Goal: Task Accomplishment & Management: Manage account settings

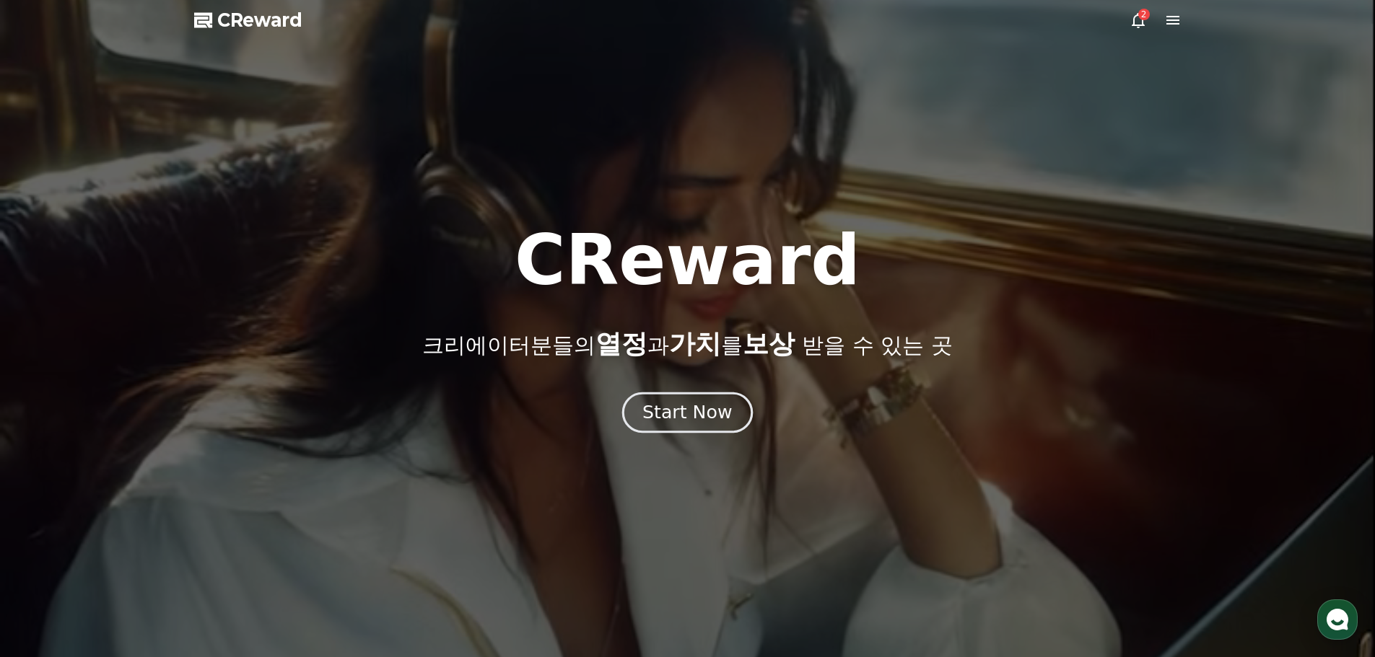
click at [698, 417] on div "Start Now" at bounding box center [686, 412] width 89 height 25
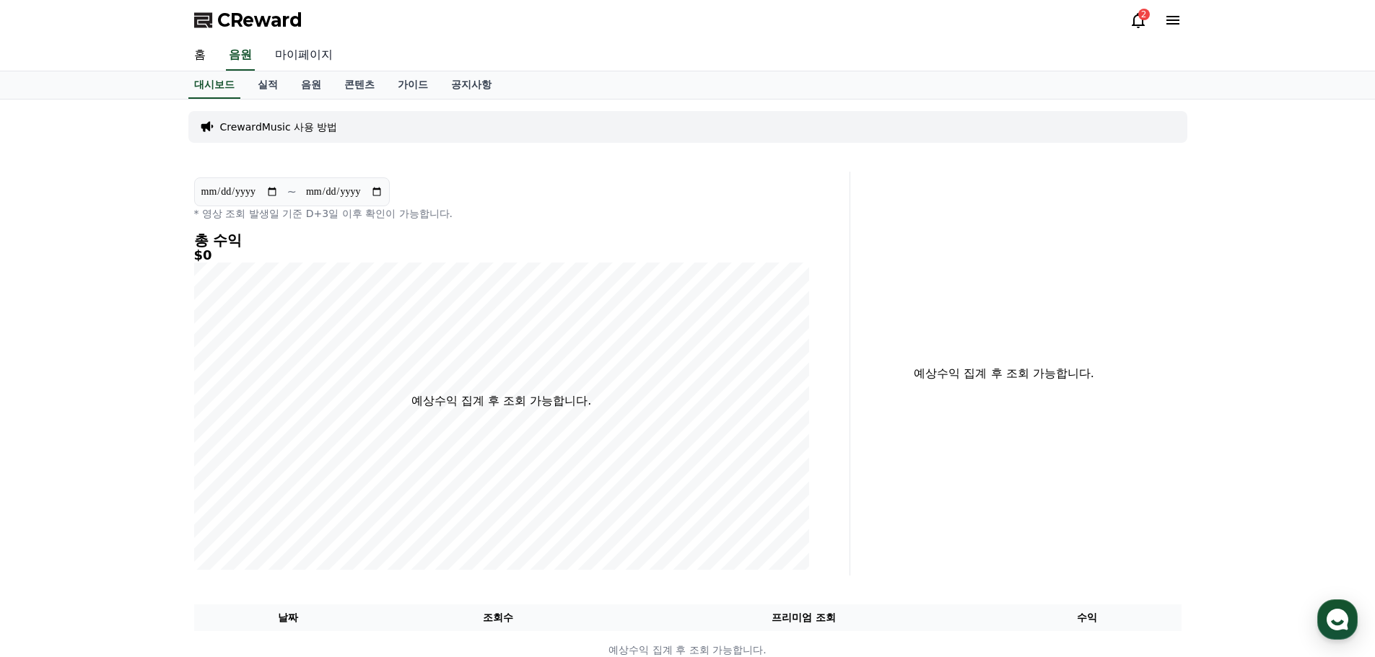
click at [317, 50] on link "마이페이지" at bounding box center [303, 55] width 81 height 30
select select "**********"
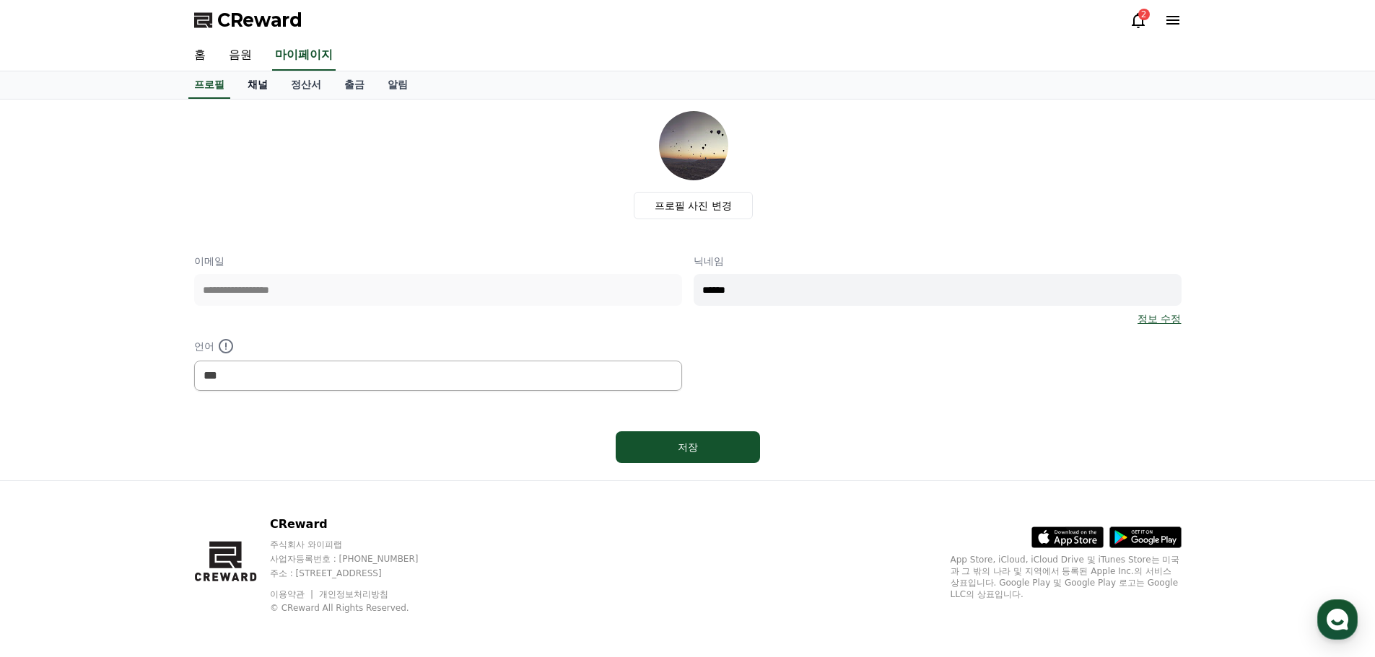
click at [256, 82] on link "채널" at bounding box center [257, 84] width 43 height 27
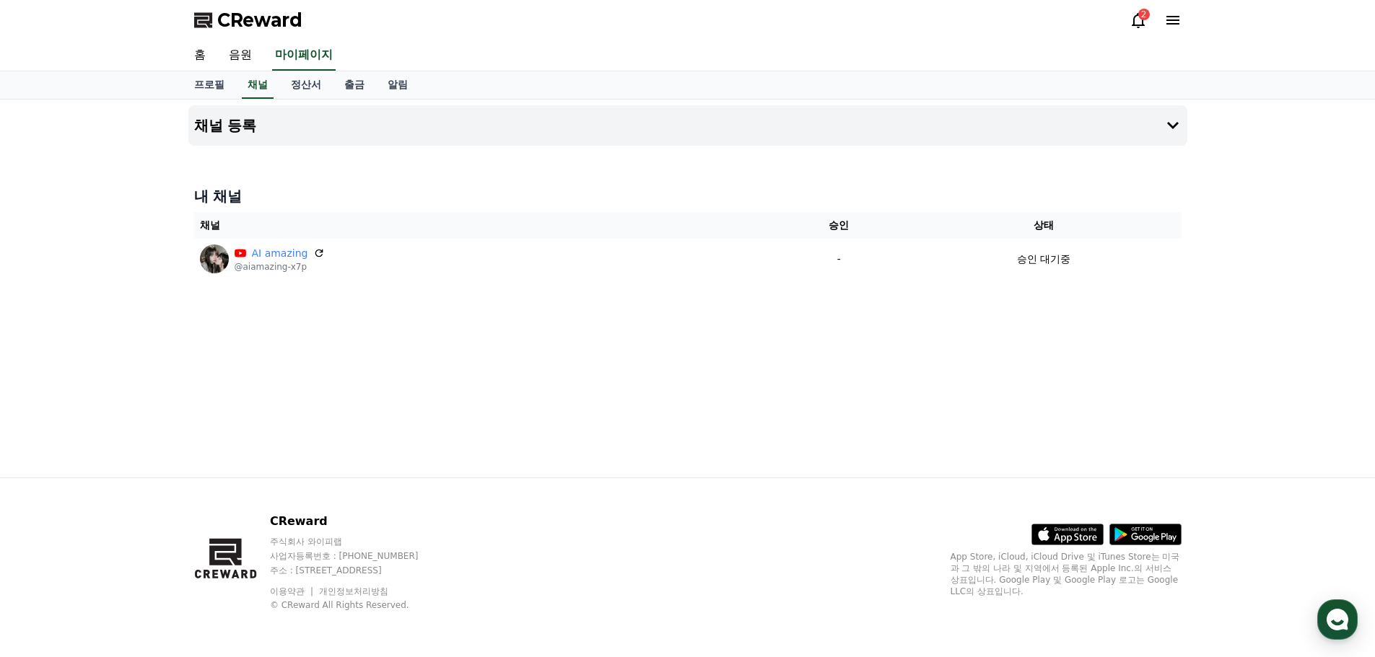
drag, startPoint x: 315, startPoint y: 207, endPoint x: 308, endPoint y: 203, distance: 7.8
click at [308, 203] on h4 "내 채널" at bounding box center [687, 196] width 987 height 20
click at [239, 129] on h4 "채널 등록" at bounding box center [225, 126] width 63 height 16
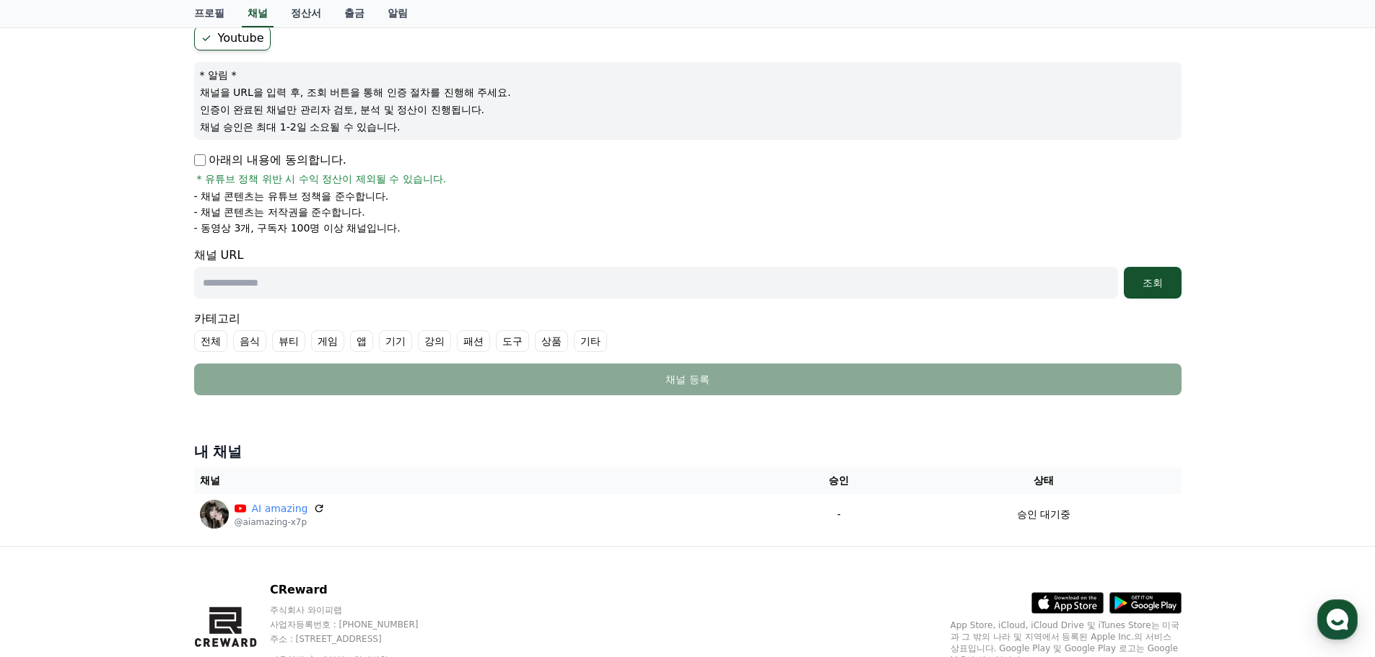
scroll to position [133, 0]
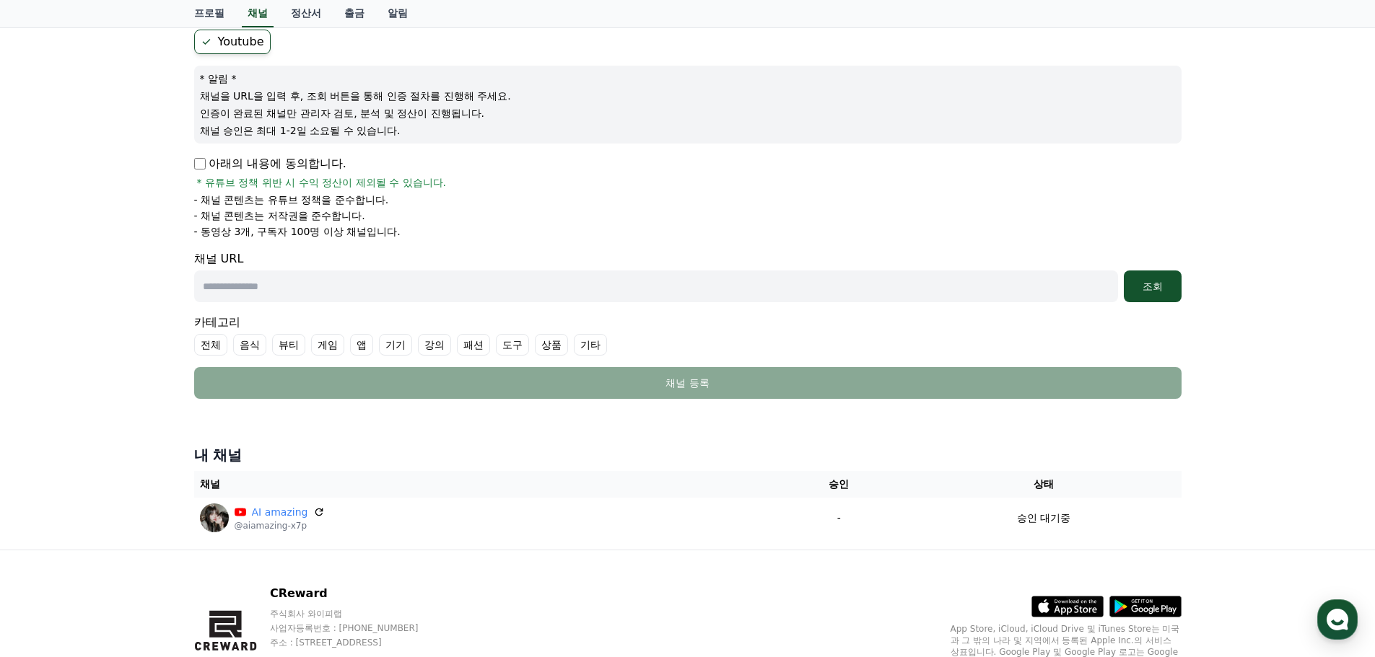
drag, startPoint x: 119, startPoint y: 211, endPoint x: 105, endPoint y: 209, distance: 14.5
click at [105, 209] on div "채널 등록 Youtube * 알림 * 채널을 URL을 입력 후, 조회 버튼을 통해 인증 절차를 진행해 주세요. 인증이 완료된 채널만 관리자 검…" at bounding box center [687, 258] width 1375 height 584
drag, startPoint x: 102, startPoint y: 208, endPoint x: 79, endPoint y: 203, distance: 22.9
click at [79, 203] on div "채널 등록 Youtube * 알림 * 채널을 URL을 입력 후, 조회 버튼을 통해 인증 절차를 진행해 주세요. 인증이 완료된 채널만 관리자 검…" at bounding box center [687, 258] width 1375 height 584
drag, startPoint x: 79, startPoint y: 202, endPoint x: 69, endPoint y: 200, distance: 9.6
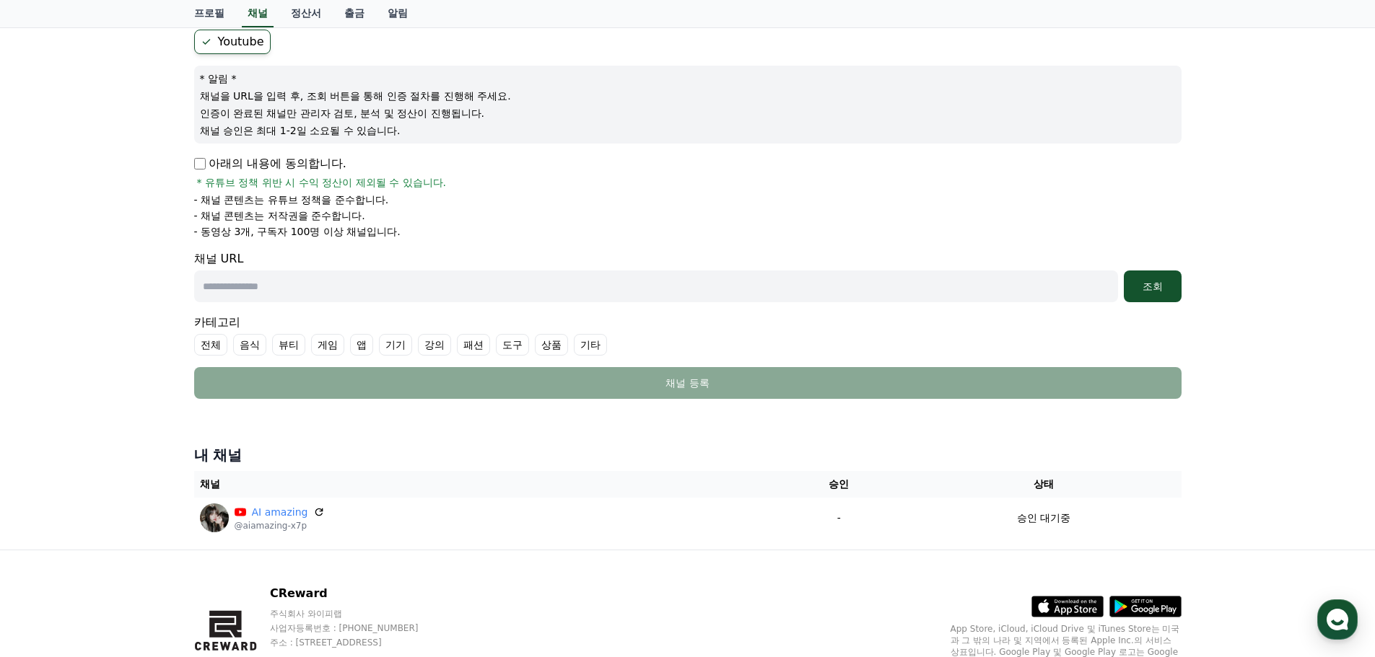
click at [69, 200] on div "채널 등록 Youtube * 알림 * 채널을 URL을 입력 후, 조회 버튼을 통해 인증 절차를 진행해 주세요. 인증이 완료된 채널만 관리자 검…" at bounding box center [687, 258] width 1375 height 584
